Goal: Navigation & Orientation: Find specific page/section

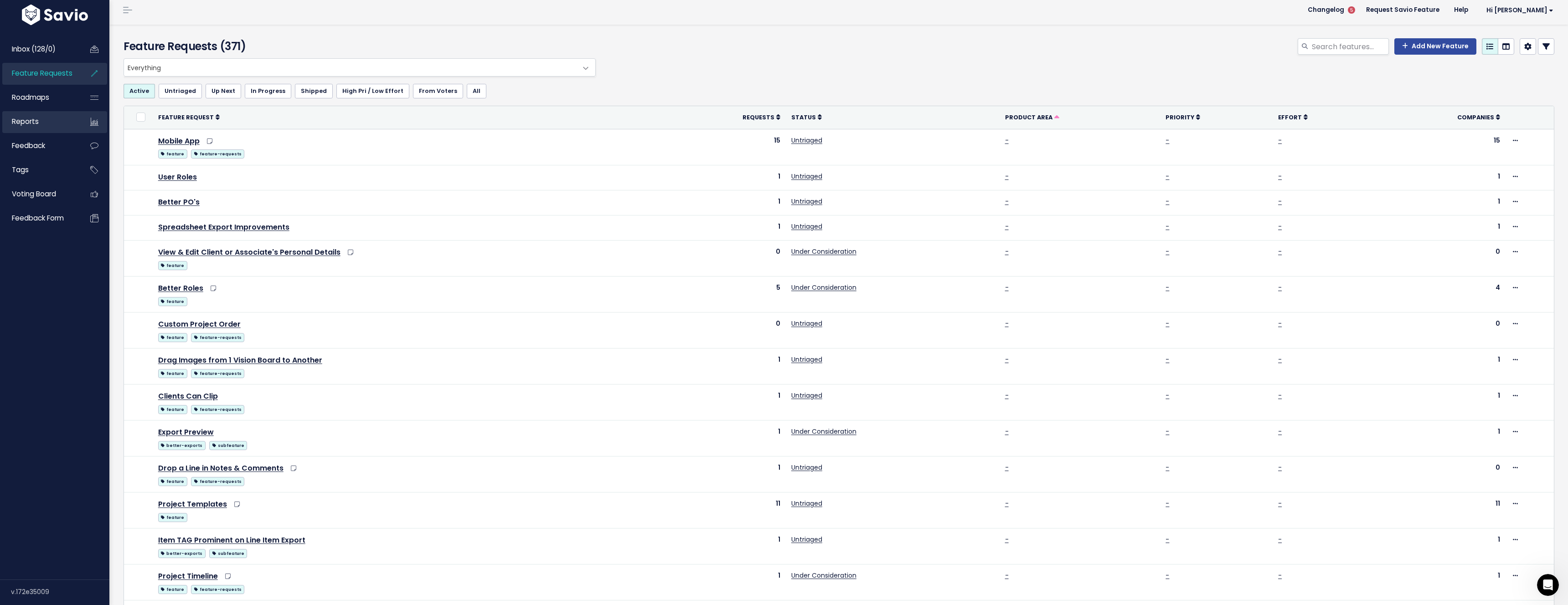
click at [26, 128] on link "Reports" at bounding box center [39, 122] width 74 height 21
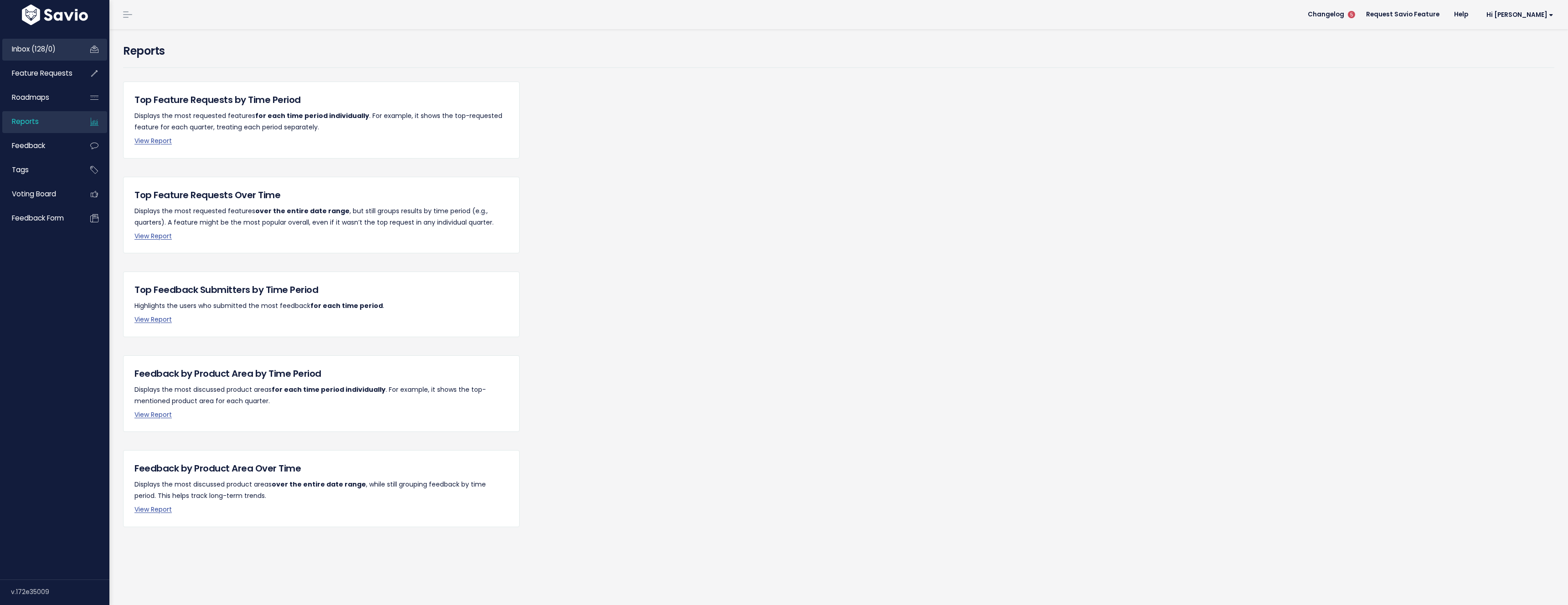
click at [39, 52] on span "Inbox (128/0)" at bounding box center [33, 49] width 44 height 10
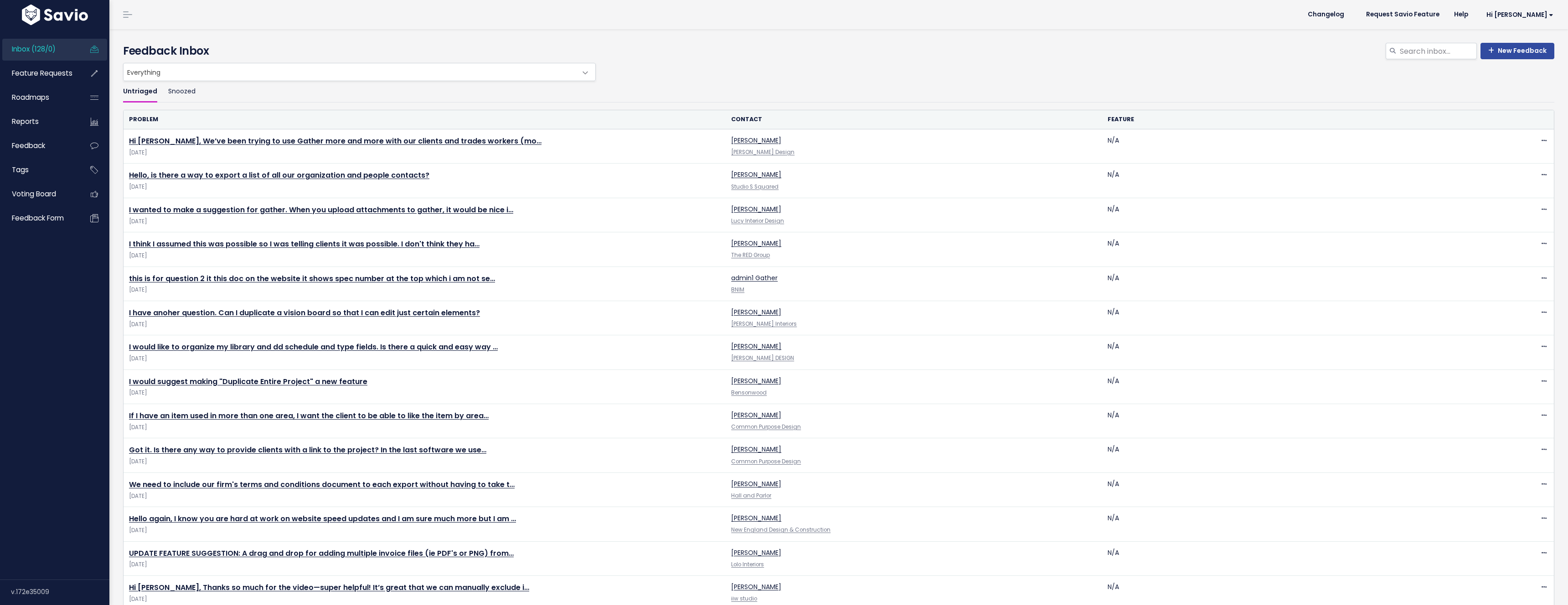
click at [38, 71] on span "Feature Requests" at bounding box center [42, 73] width 61 height 10
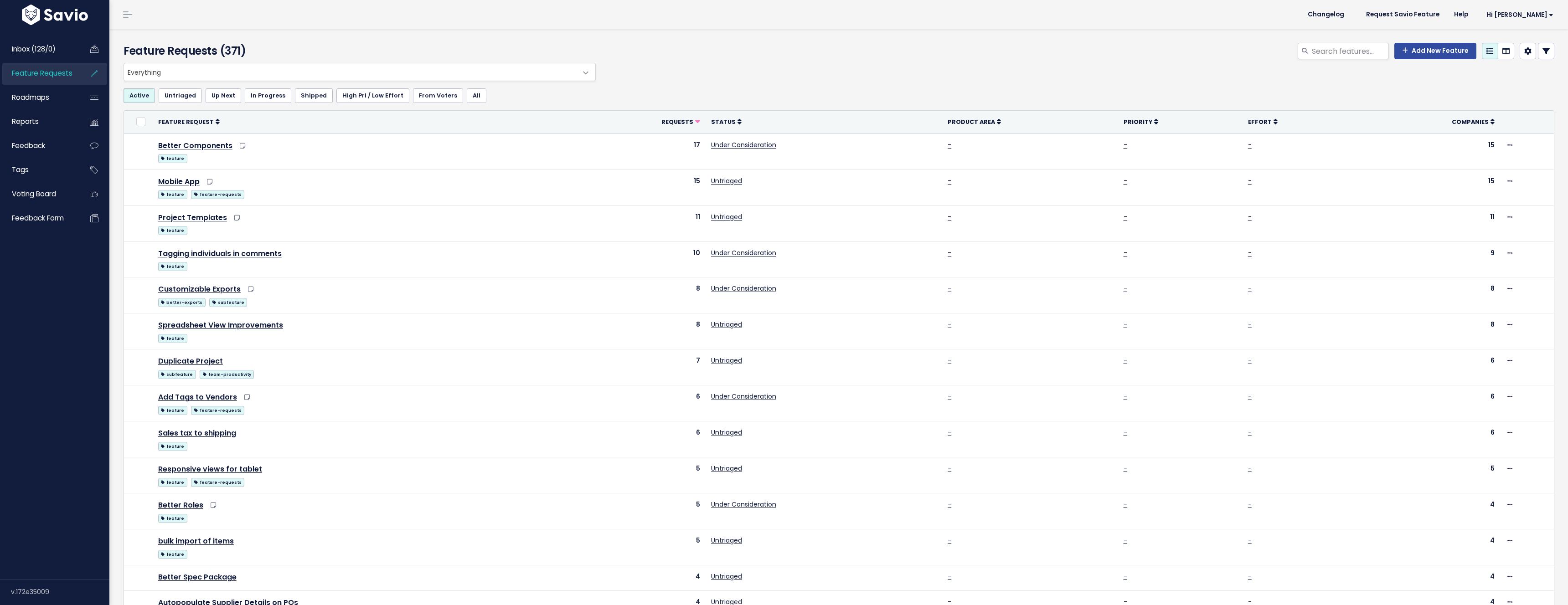
click at [329, 32] on div "Feature Requests (371) Add New Feature" at bounding box center [838, 46] width 1456 height 33
click at [41, 51] on span "Inbox (128/0)" at bounding box center [33, 49] width 44 height 10
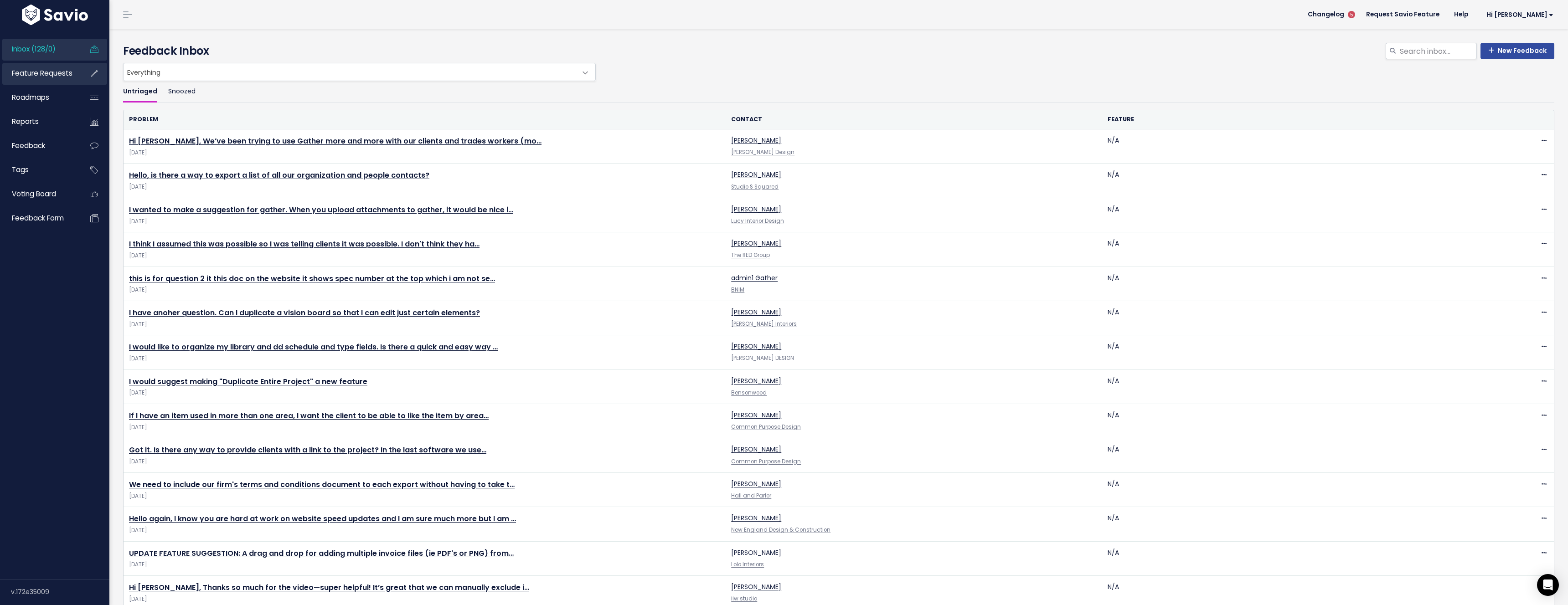
scroll to position [3, 0]
click at [40, 72] on span "Feature Requests" at bounding box center [42, 73] width 61 height 10
